Goal: Navigation & Orientation: Find specific page/section

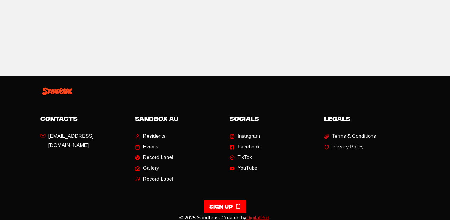
scroll to position [952, 0]
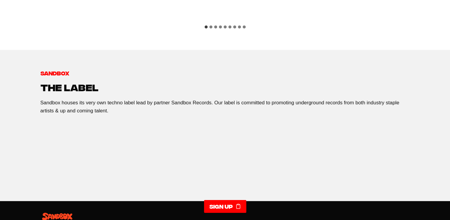
drag, startPoint x: 287, startPoint y: 190, endPoint x: 268, endPoint y: 128, distance: 65.2
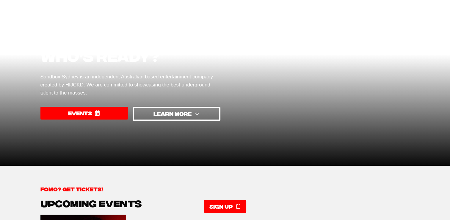
scroll to position [0, 0]
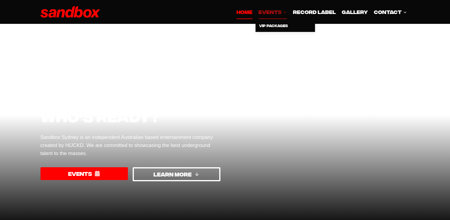
click at [264, 18] on link "EVENTS Expand" at bounding box center [273, 12] width 34 height 14
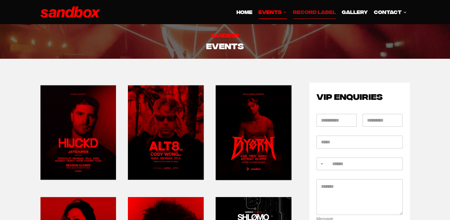
click at [311, 18] on link "Record Label" at bounding box center [314, 12] width 49 height 14
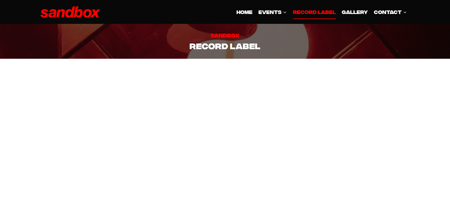
click at [250, 14] on link "HOME" at bounding box center [245, 12] width 22 height 14
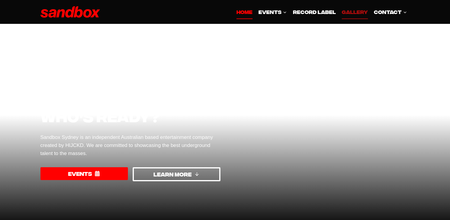
click at [371, 10] on link "GALLERY" at bounding box center [355, 12] width 32 height 14
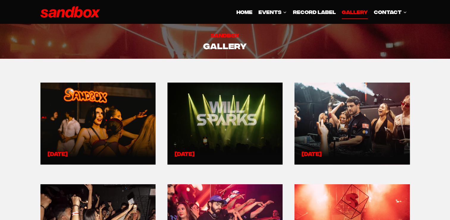
click at [65, 17] on img at bounding box center [70, 12] width 60 height 12
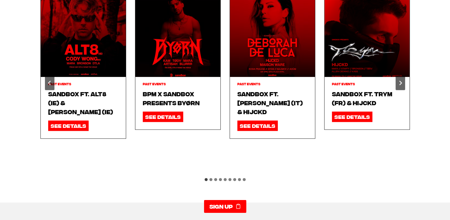
scroll to position [655, 0]
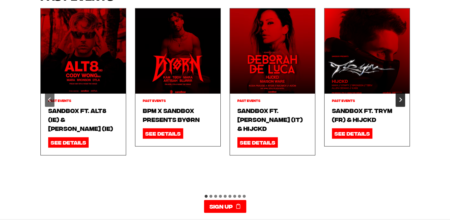
click at [400, 97] on icon "Next slide" at bounding box center [400, 99] width 5 height 5
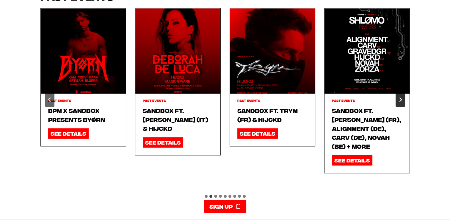
click at [402, 97] on icon "Next slide" at bounding box center [400, 99] width 5 height 5
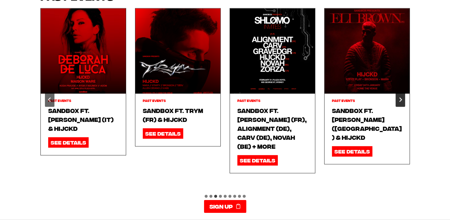
click at [402, 97] on icon "Next slide" at bounding box center [400, 99] width 5 height 5
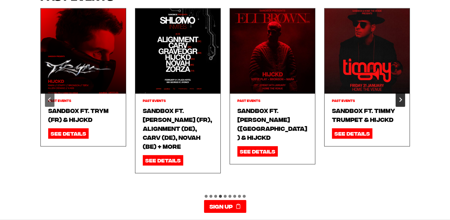
click at [402, 97] on icon "Next slide" at bounding box center [400, 99] width 5 height 5
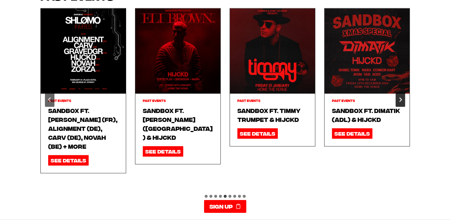
click at [402, 97] on icon "Next slide" at bounding box center [400, 99] width 5 height 5
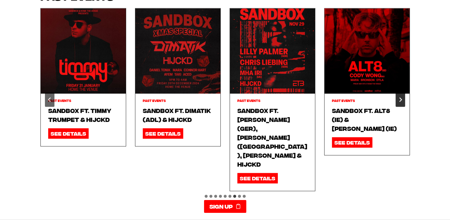
click at [402, 97] on icon "Next slide" at bounding box center [400, 99] width 5 height 5
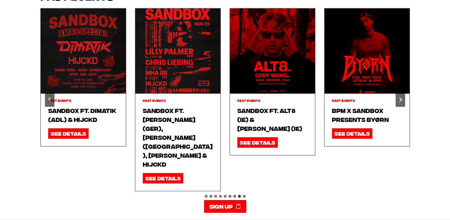
click at [425, 145] on div "THE SANDBOX EXPERIENCE PAST EVENTS Past Events BPM x SANDBOX presents BYØRN SEE…" at bounding box center [225, 89] width 450 height 260
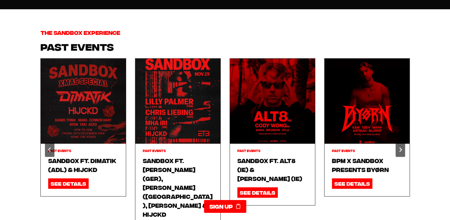
scroll to position [595, 0]
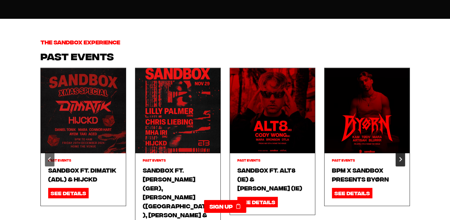
click at [401, 157] on icon "Next slide" at bounding box center [401, 159] width 3 height 4
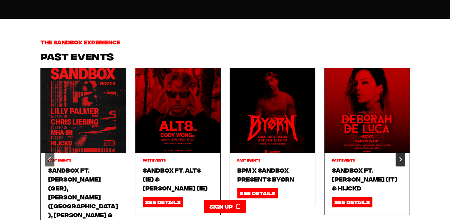
click at [401, 157] on icon "Next slide" at bounding box center [401, 159] width 3 height 4
